Goal: Task Accomplishment & Management: Use online tool/utility

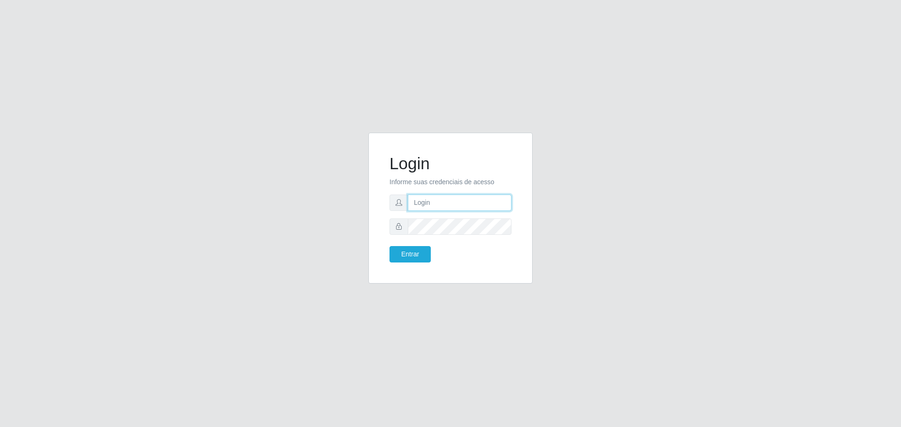
type input "[EMAIL_ADDRESS][DOMAIN_NAME]"
click at [418, 254] on button "Entrar" at bounding box center [409, 254] width 41 height 16
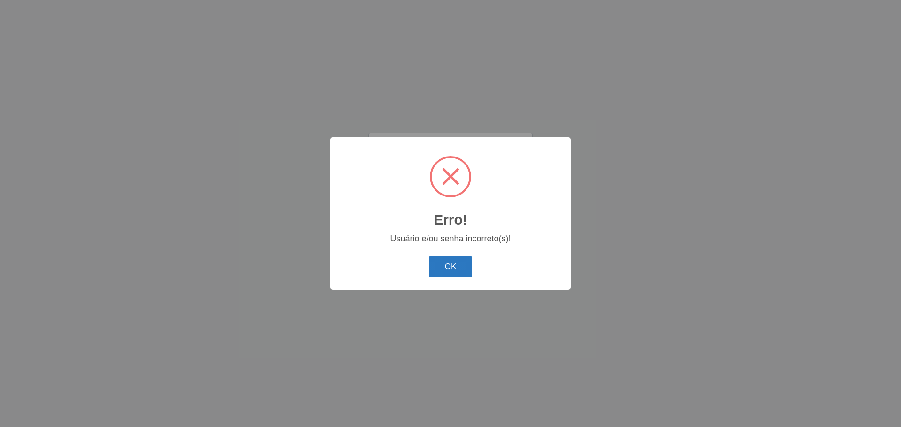
click at [458, 272] on button "OK" at bounding box center [451, 267] width 44 height 22
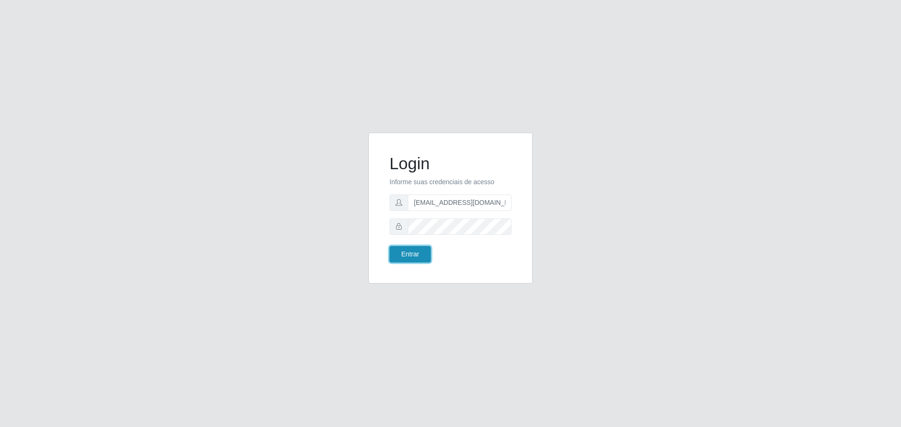
click at [411, 256] on button "Entrar" at bounding box center [409, 254] width 41 height 16
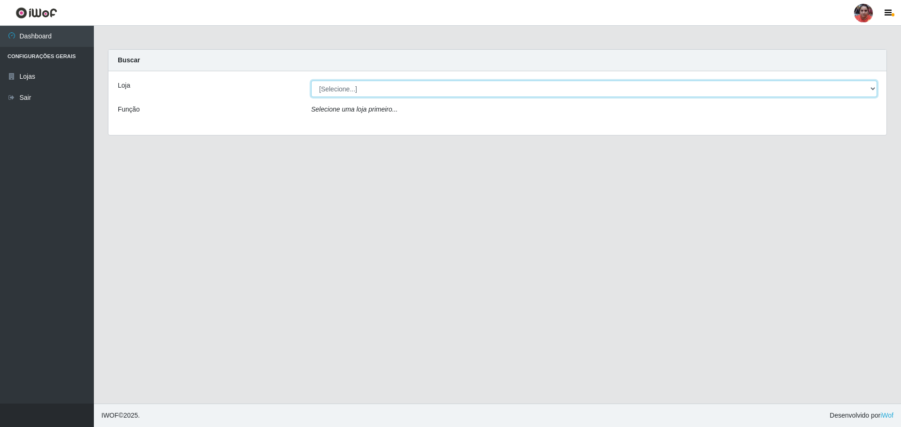
click at [874, 91] on select "[Selecione...] Mar Vermelho - Loja 05" at bounding box center [594, 89] width 566 height 16
select select "252"
click at [311, 81] on select "[Selecione...] Mar Vermelho - Loja 05" at bounding box center [594, 89] width 566 height 16
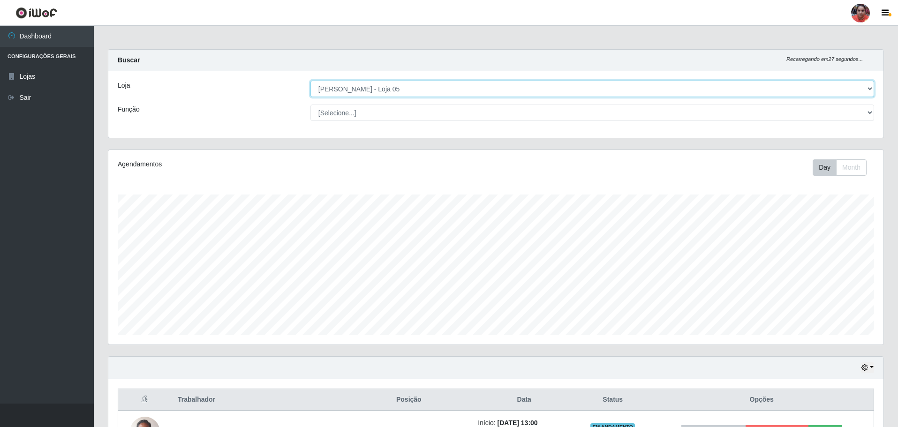
scroll to position [195, 775]
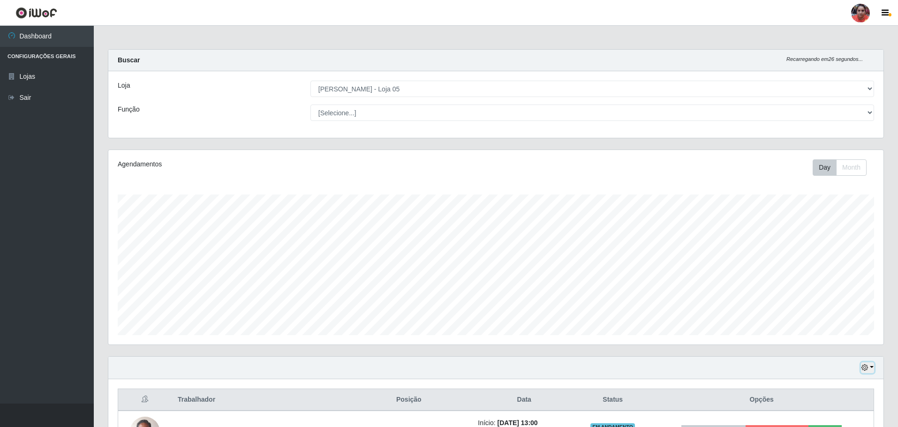
click at [872, 367] on button "button" at bounding box center [867, 368] width 13 height 11
click at [832, 311] on button "3 dias" at bounding box center [837, 314] width 74 height 20
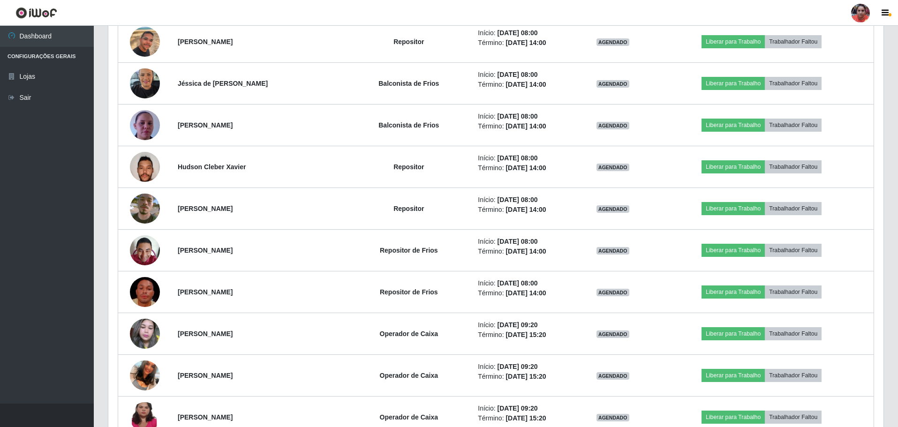
scroll to position [2859, 0]
